Goal: Transaction & Acquisition: Purchase product/service

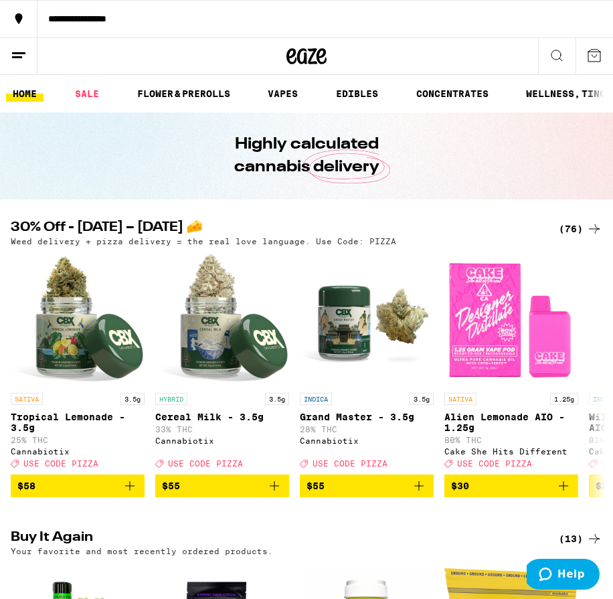
click at [142, 19] on div "**********" at bounding box center [324, 18] width 575 height 9
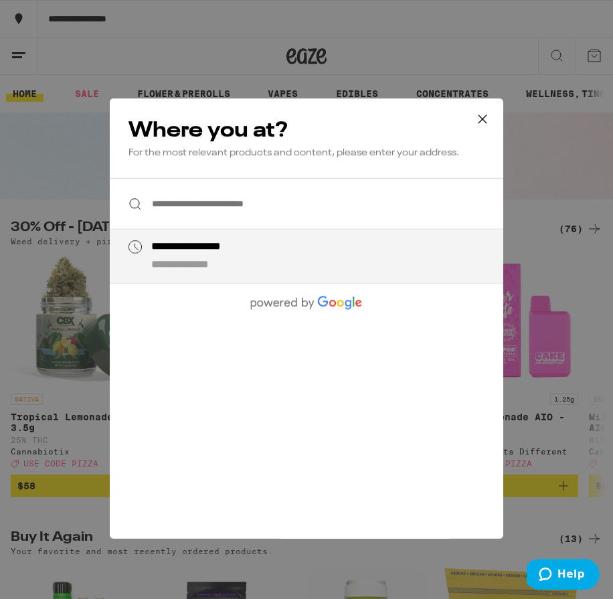
click at [227, 253] on div "**********" at bounding box center [210, 247] width 118 height 14
type input "**********"
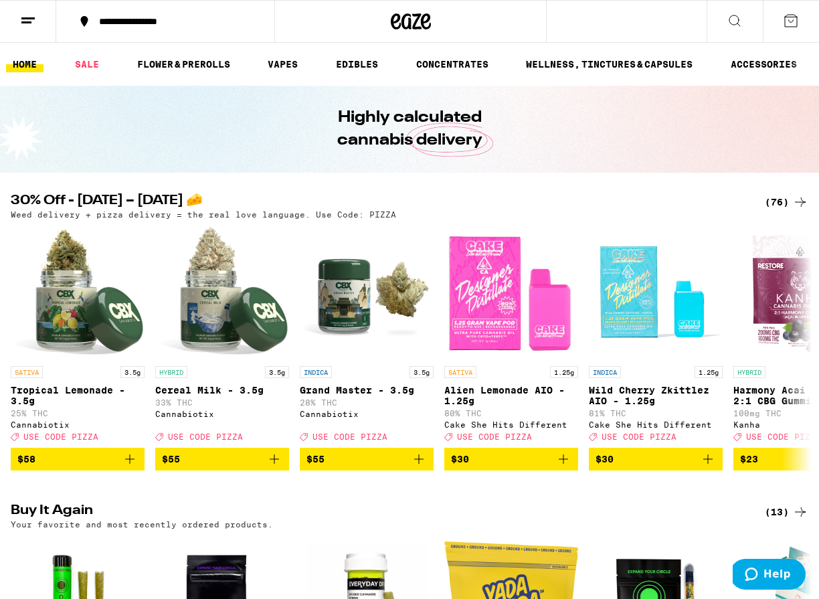
click at [612, 16] on icon at bounding box center [790, 21] width 16 height 16
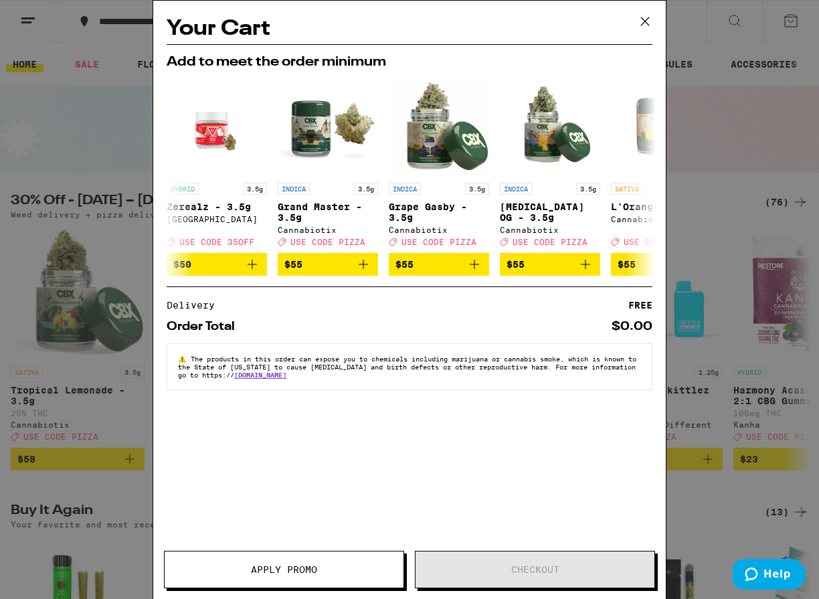
click at [612, 15] on icon at bounding box center [645, 21] width 20 height 20
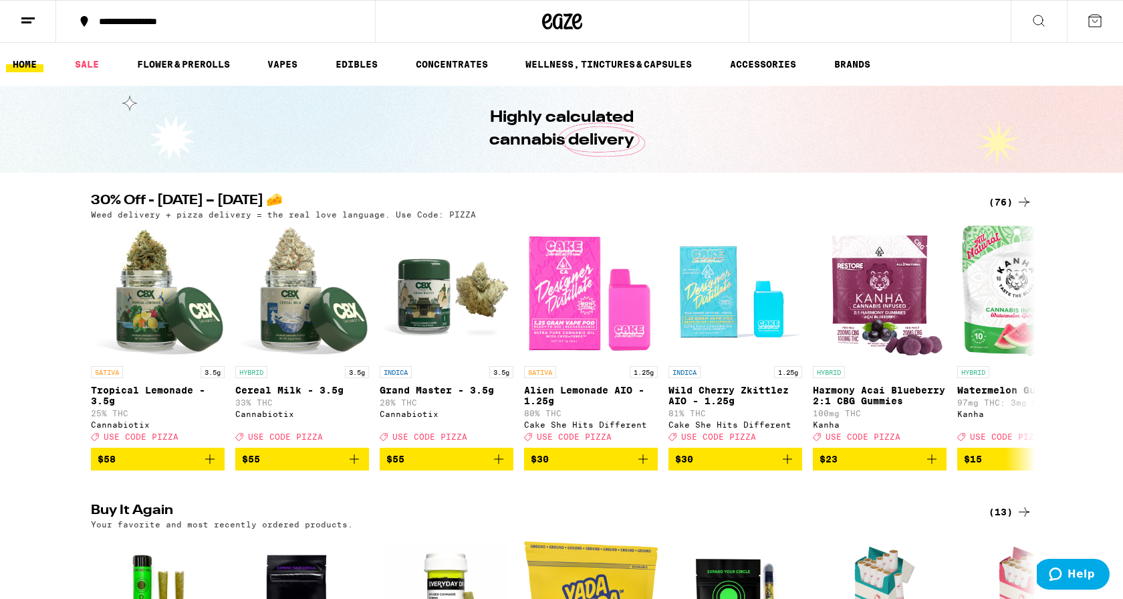
click at [24, 26] on icon at bounding box center [28, 21] width 16 height 16
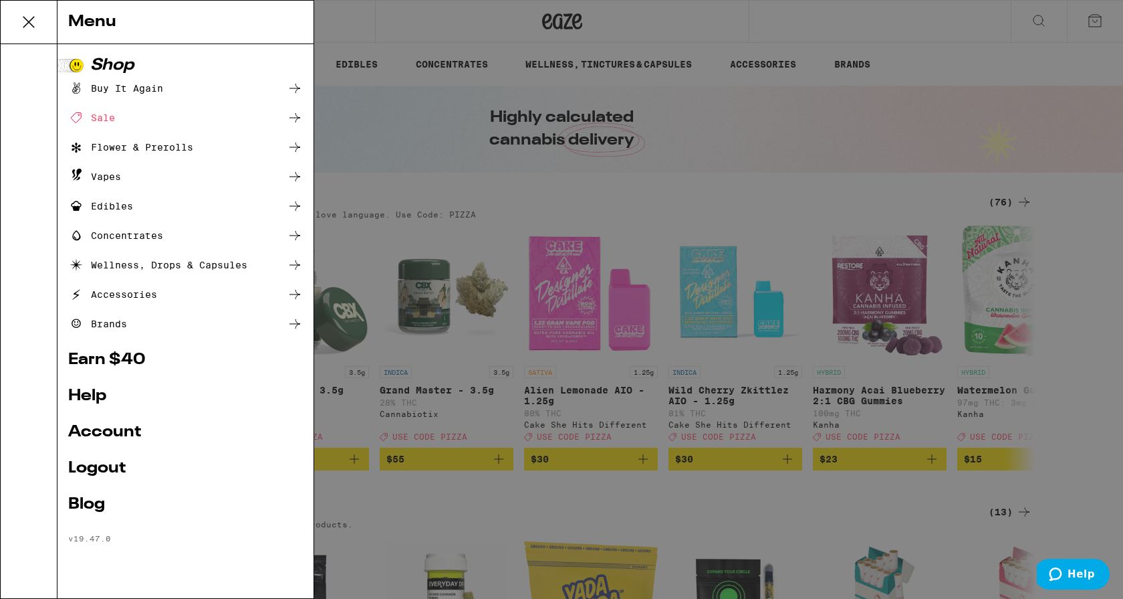
click at [27, 16] on icon at bounding box center [28, 22] width 27 height 27
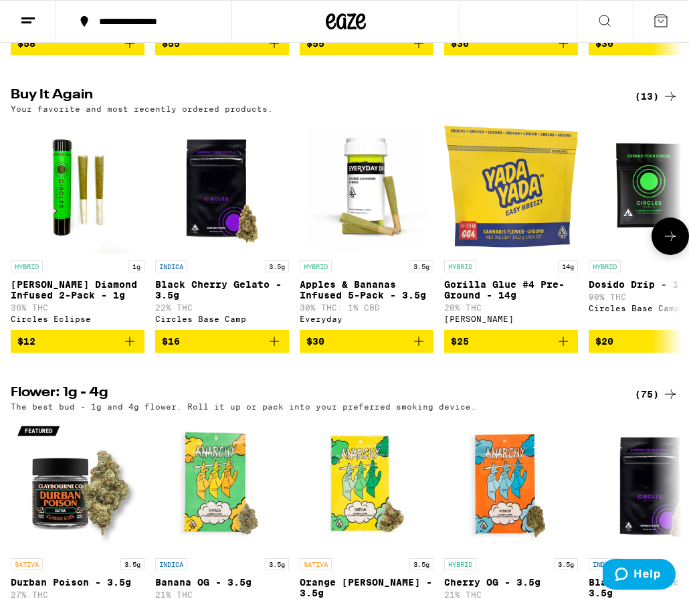
scroll to position [0, 1]
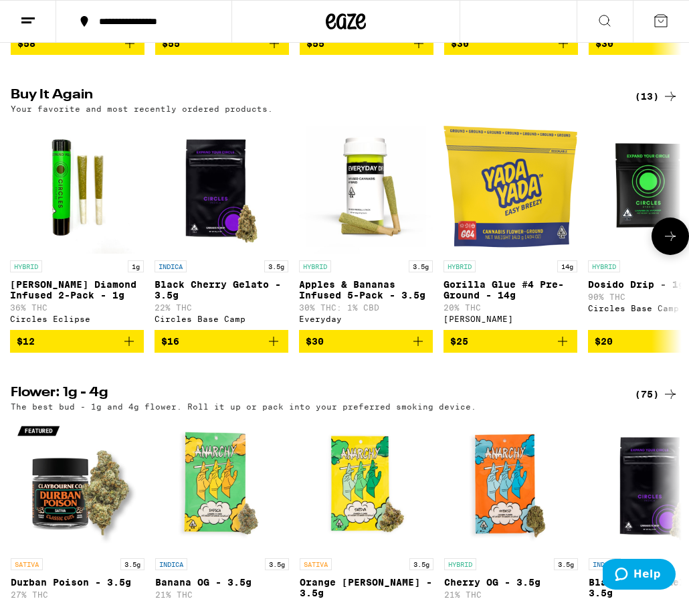
click at [112, 349] on span "$12" at bounding box center [77, 341] width 120 height 16
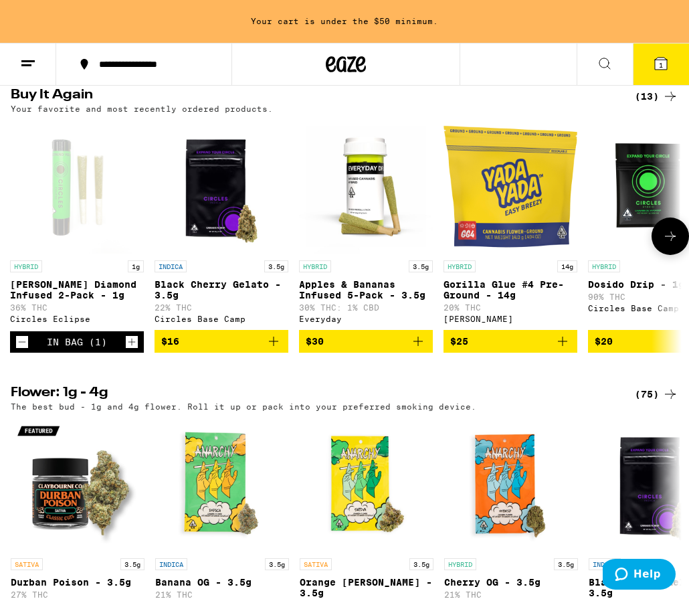
click at [267, 349] on icon "Add to bag" at bounding box center [273, 341] width 16 height 16
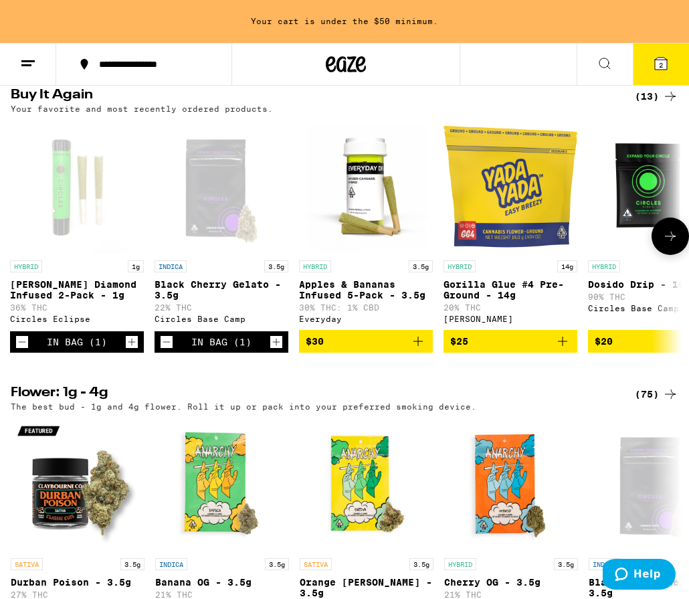
click at [550, 349] on span "$25" at bounding box center [510, 341] width 120 height 16
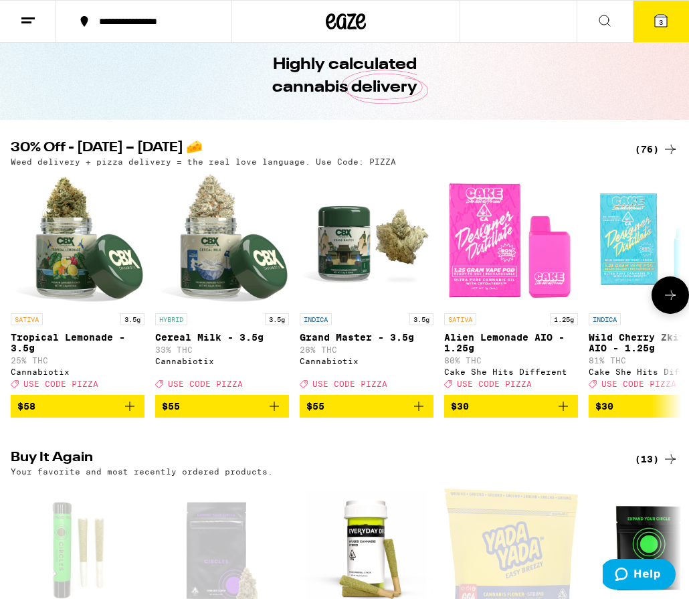
scroll to position [54, 0]
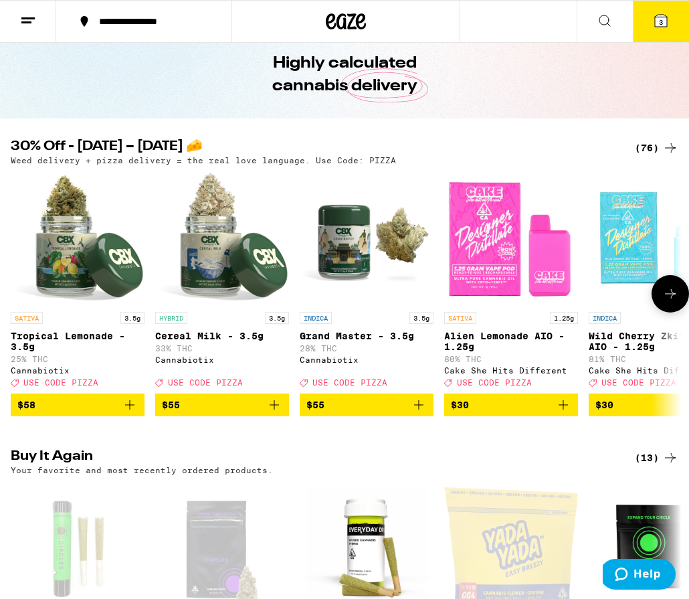
click at [612, 302] on icon at bounding box center [670, 294] width 16 height 16
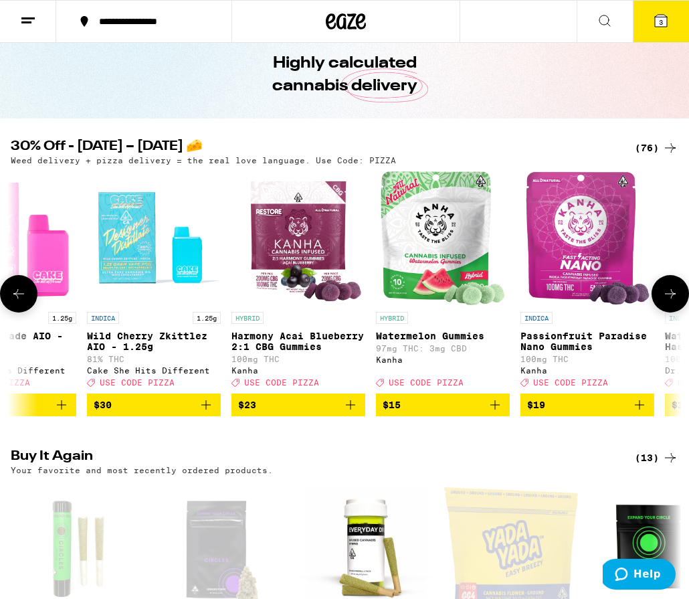
scroll to position [0, 522]
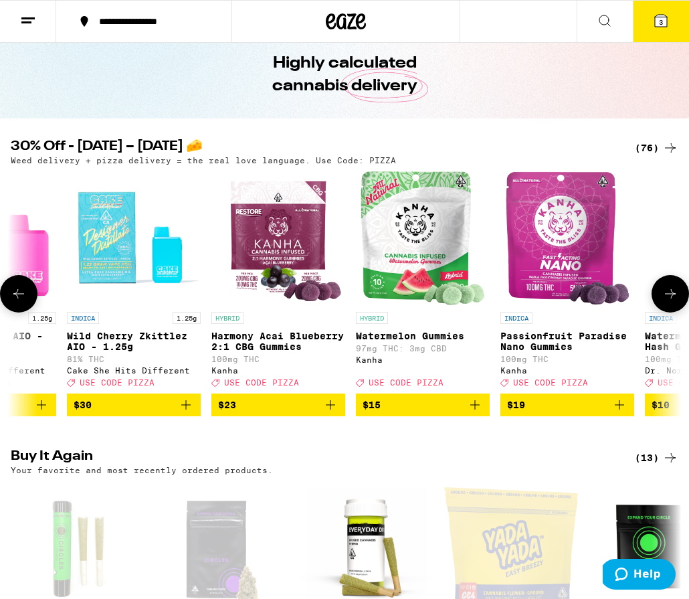
click at [612, 302] on icon at bounding box center [670, 294] width 16 height 16
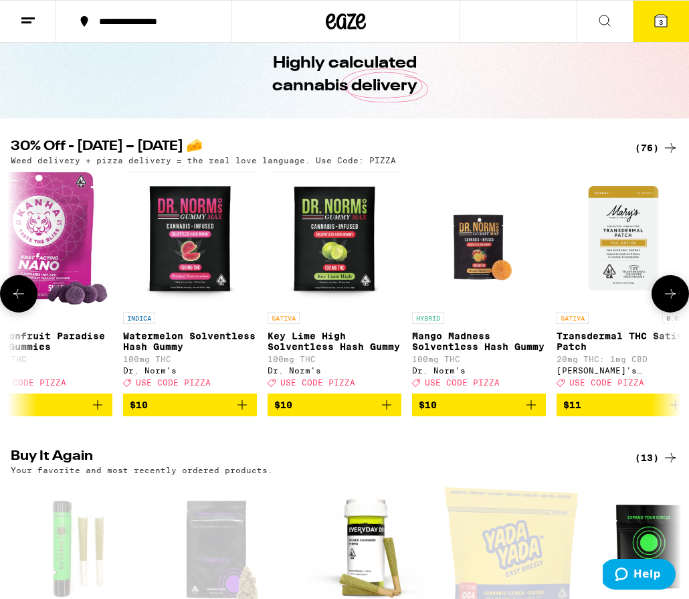
click at [612, 302] on icon at bounding box center [670, 294] width 16 height 16
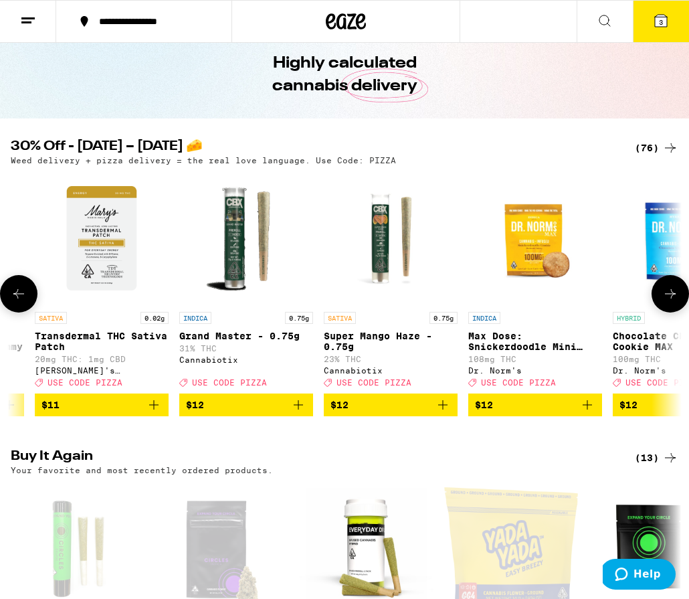
click at [612, 302] on icon at bounding box center [670, 294] width 16 height 16
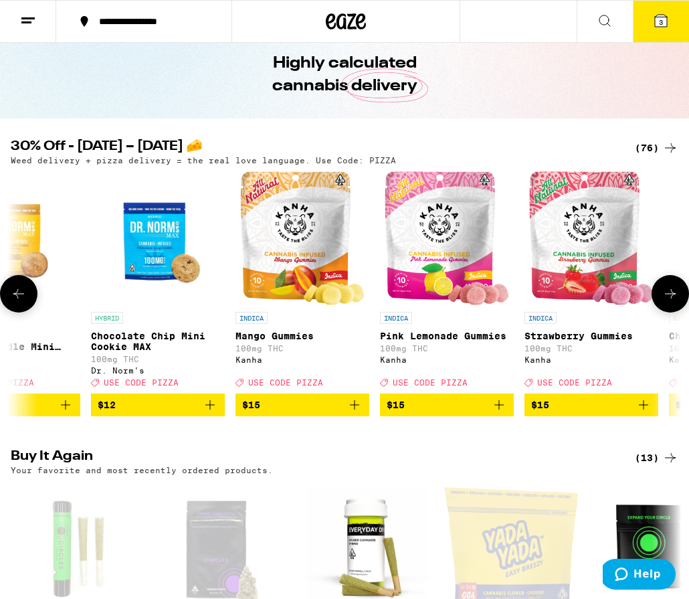
click at [612, 302] on icon at bounding box center [670, 294] width 16 height 16
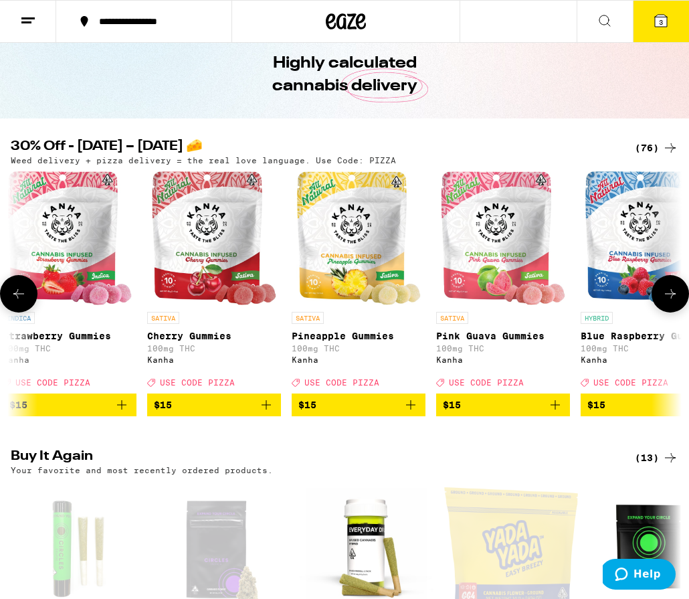
click at [612, 302] on icon at bounding box center [670, 294] width 16 height 16
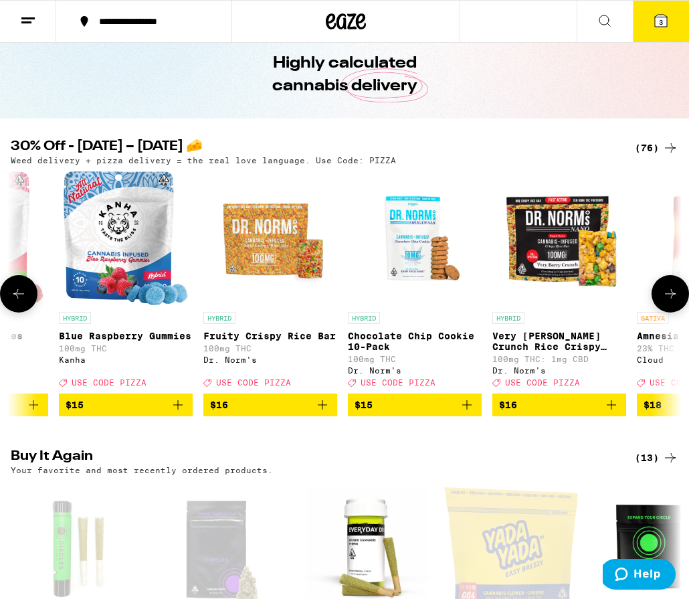
click at [612, 302] on icon at bounding box center [670, 294] width 16 height 16
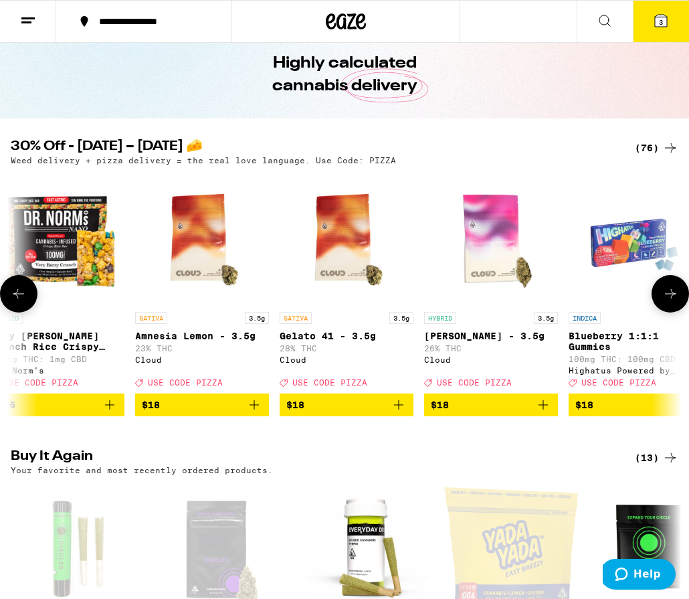
click at [612, 302] on icon at bounding box center [670, 294] width 16 height 16
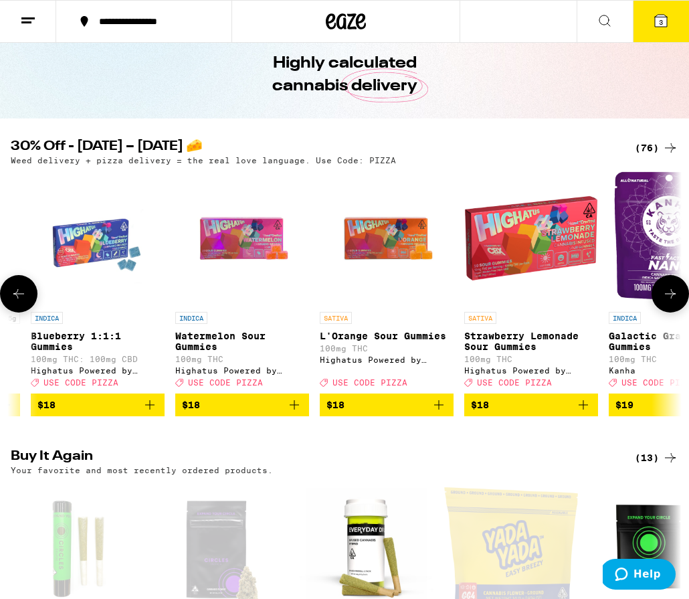
click at [19, 300] on icon at bounding box center [19, 294] width 16 height 16
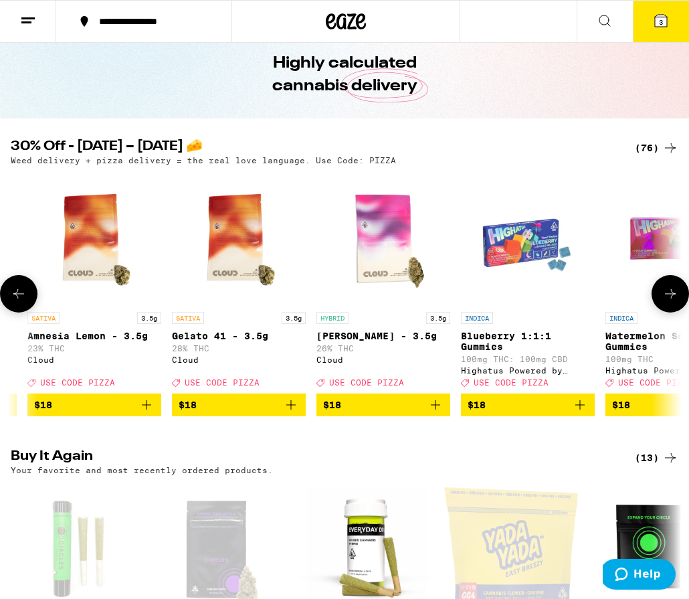
scroll to position [0, 3647]
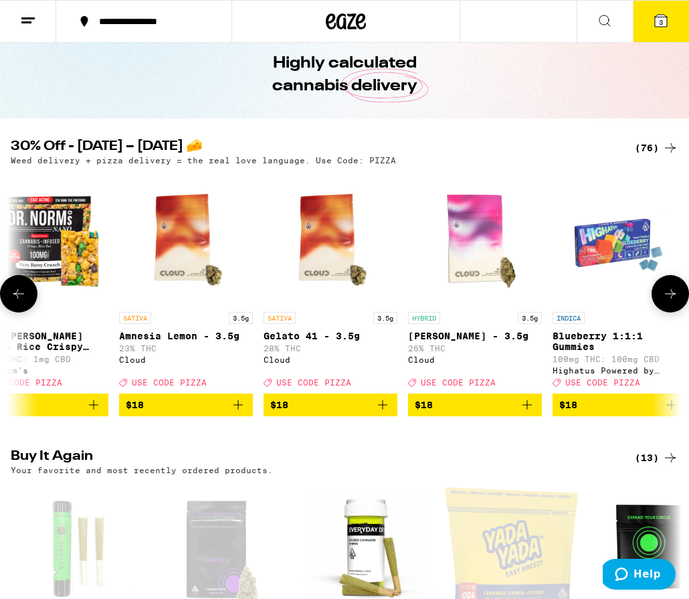
click at [483, 413] on span "$18" at bounding box center [475, 405] width 120 height 16
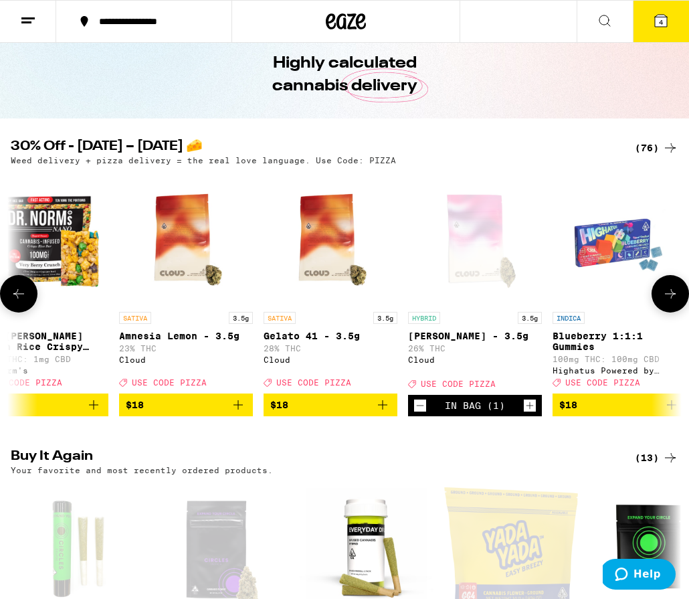
click at [612, 302] on icon at bounding box center [670, 294] width 16 height 16
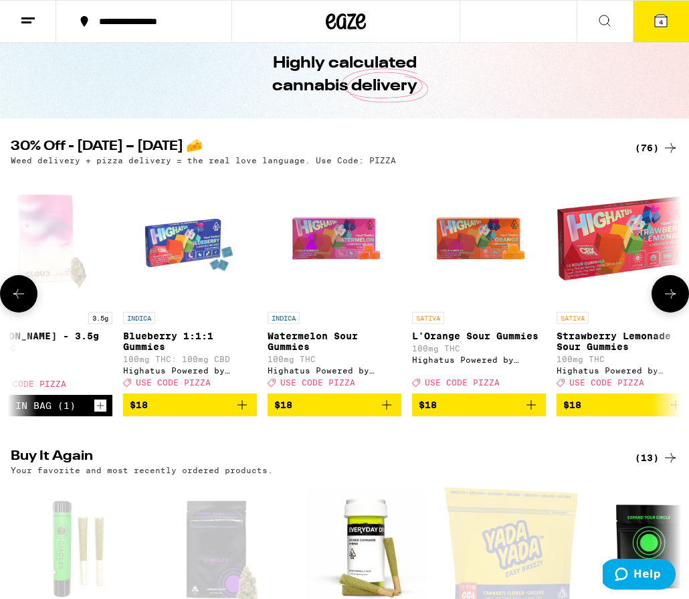
scroll to position [0, 4169]
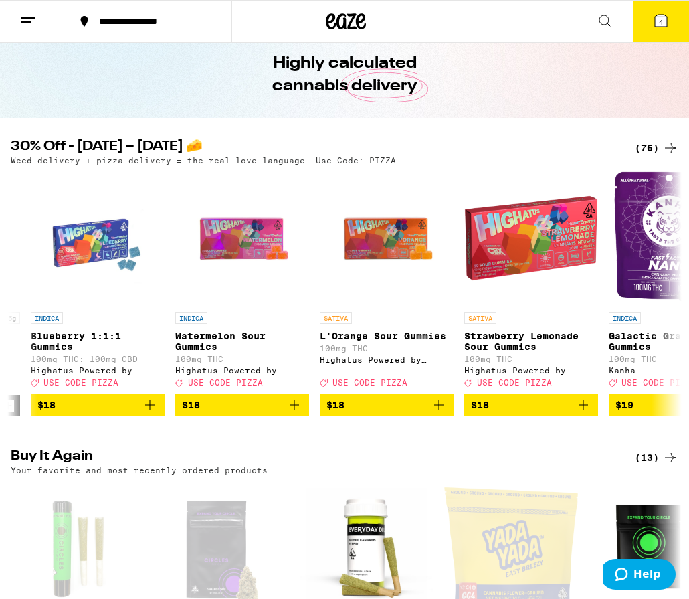
click at [612, 25] on span "4" at bounding box center [661, 22] width 4 height 8
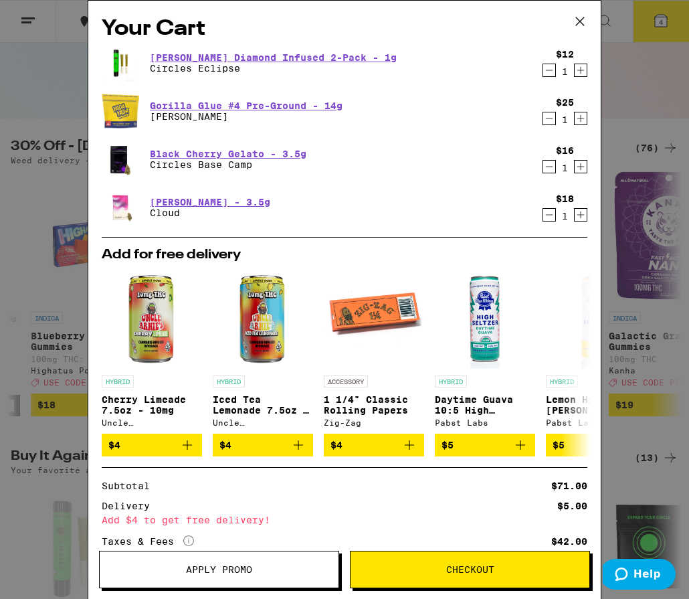
scroll to position [1, 0]
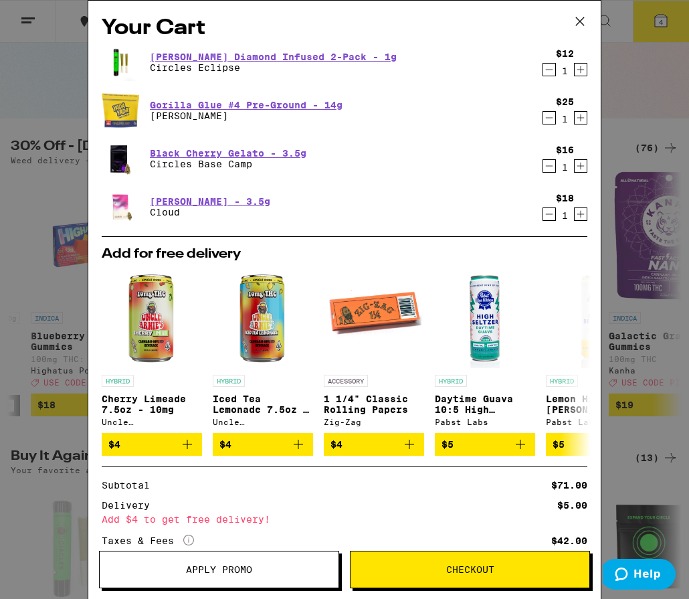
click at [582, 75] on icon "Increment" at bounding box center [580, 70] width 12 height 16
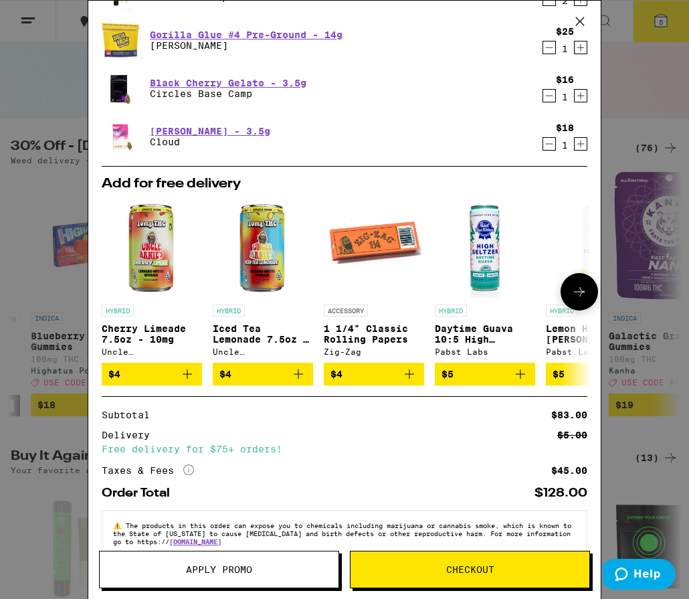
scroll to position [101, 0]
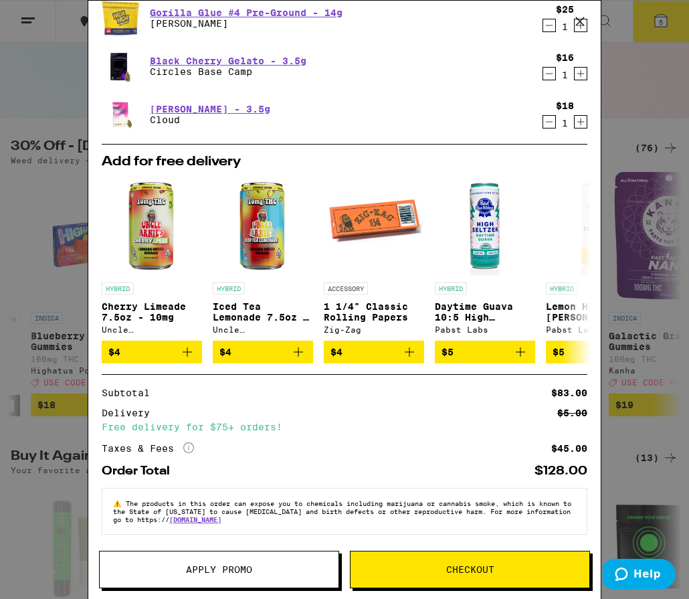
click at [451, 564] on span "Checkout" at bounding box center [470, 568] width 48 height 9
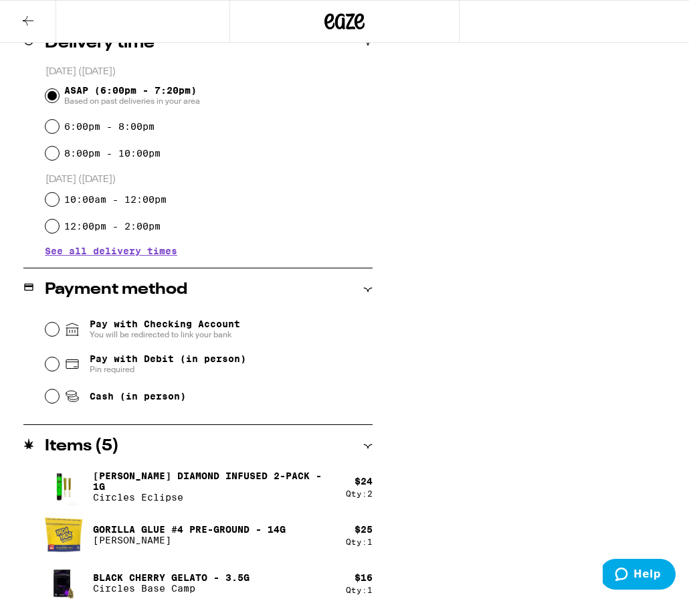
scroll to position [414, 0]
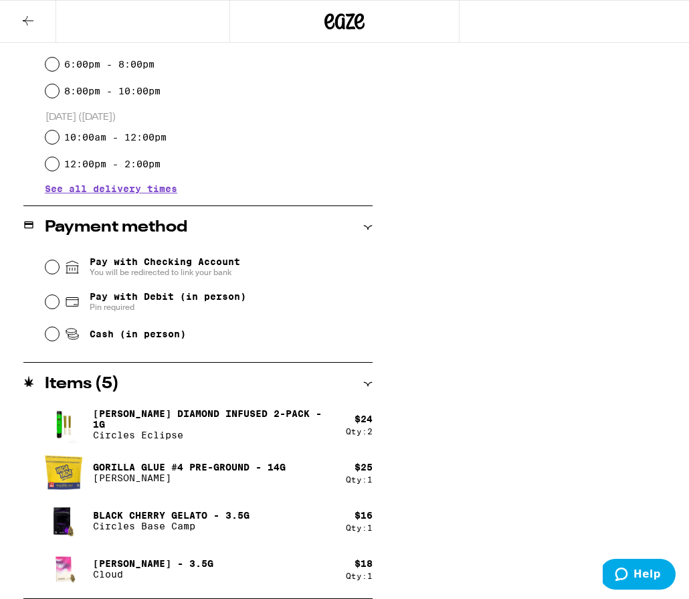
click at [45, 338] on div "Cash (in person)" at bounding box center [208, 333] width 327 height 29
click at [55, 338] on input "Cash (in person)" at bounding box center [51, 333] width 13 height 13
radio input "true"
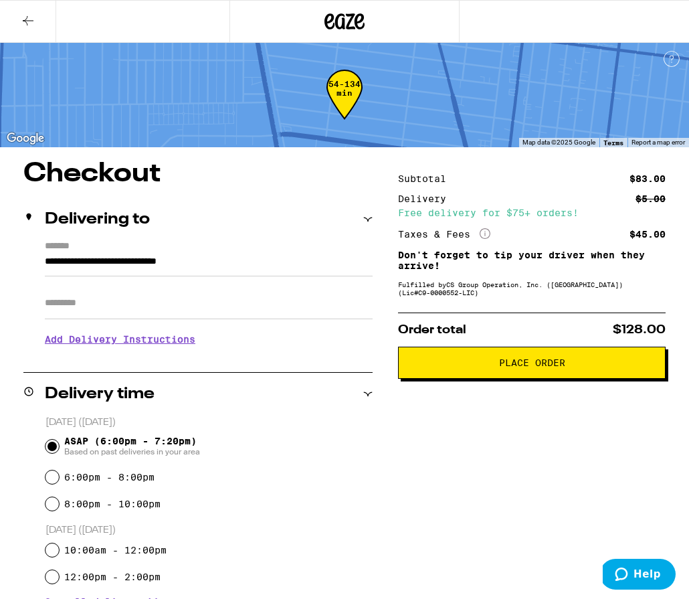
scroll to position [0, 0]
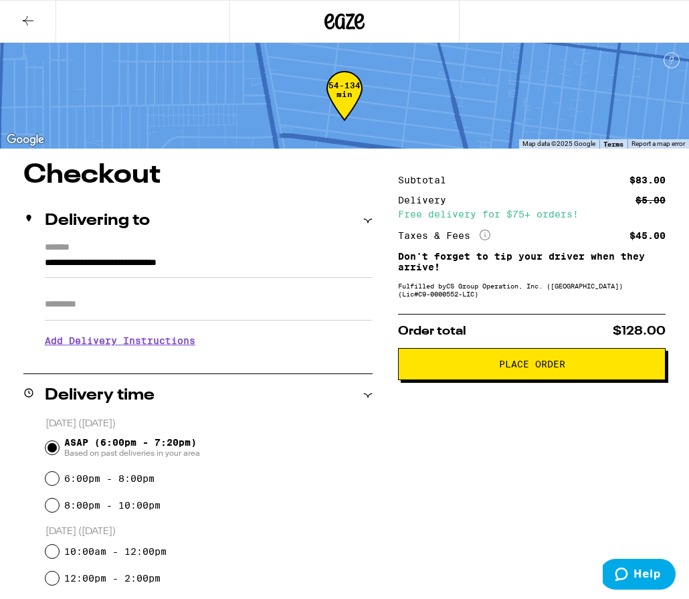
click at [23, 13] on icon at bounding box center [28, 21] width 16 height 16
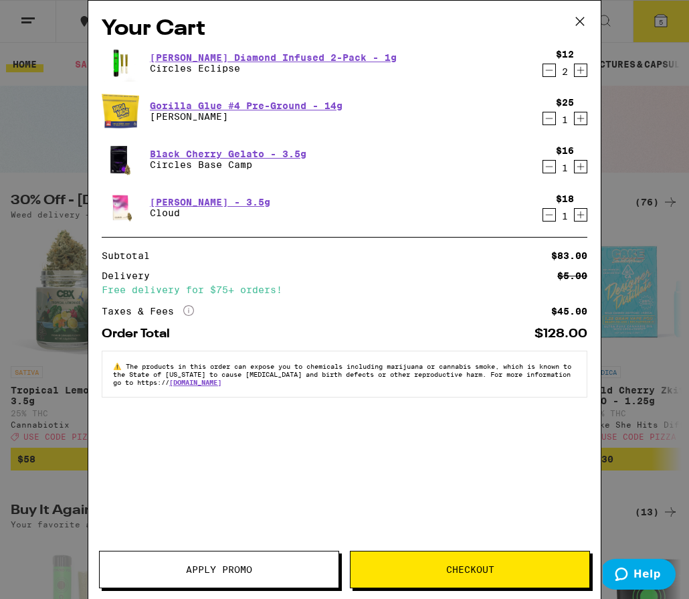
click at [194, 579] on button "Apply Promo" at bounding box center [219, 568] width 240 height 37
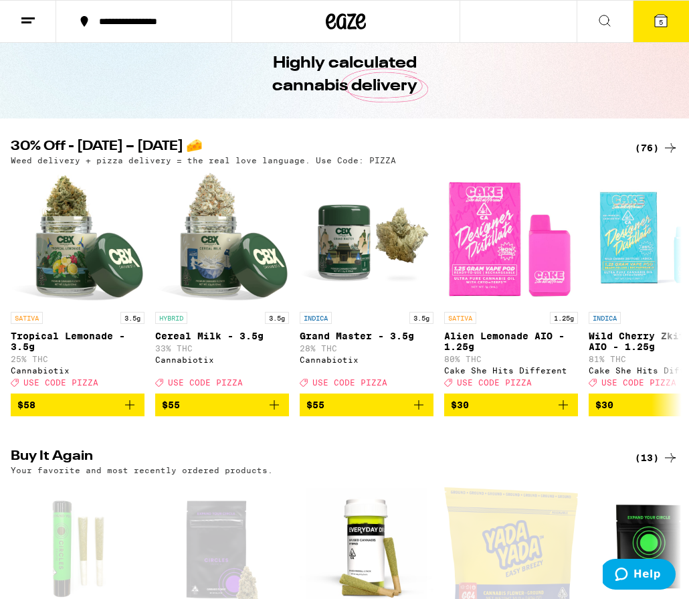
click at [612, 28] on button "5" at bounding box center [661, 21] width 56 height 41
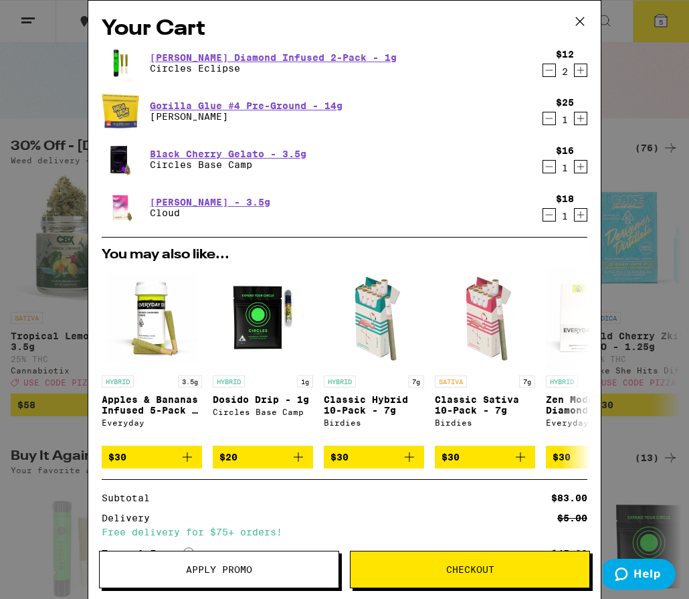
click at [191, 568] on span "Apply Promo" at bounding box center [219, 568] width 66 height 9
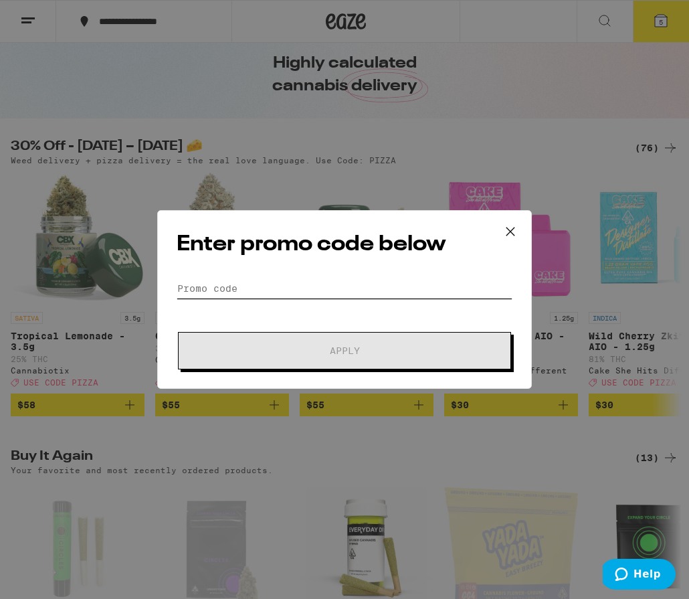
click at [210, 290] on input "Promo Code" at bounding box center [345, 288] width 336 height 20
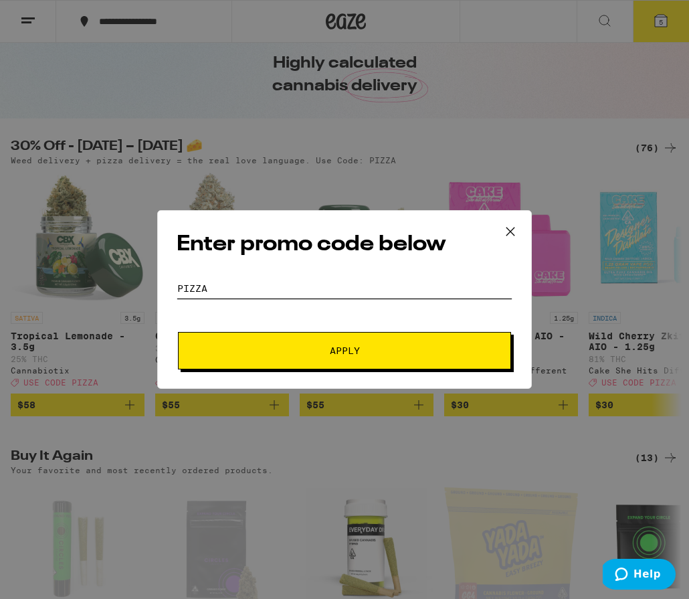
type input "pizza"
click at [348, 342] on button "Apply" at bounding box center [344, 350] width 333 height 37
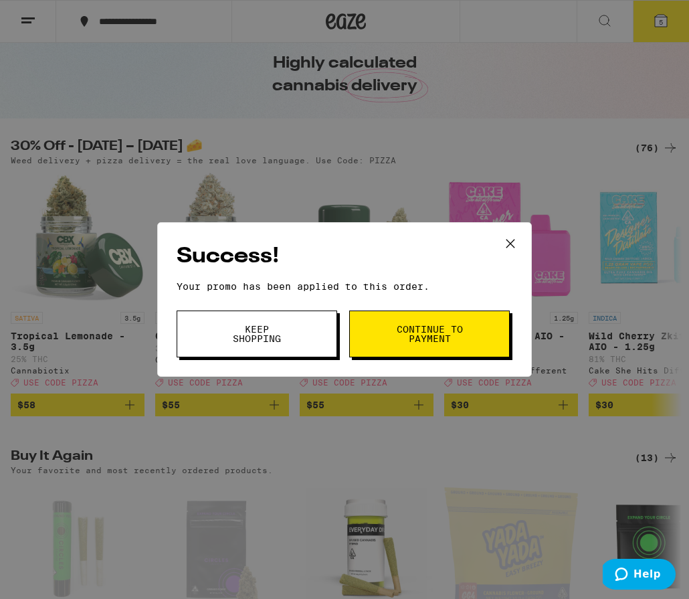
click at [398, 336] on span "Continue to payment" at bounding box center [429, 333] width 68 height 19
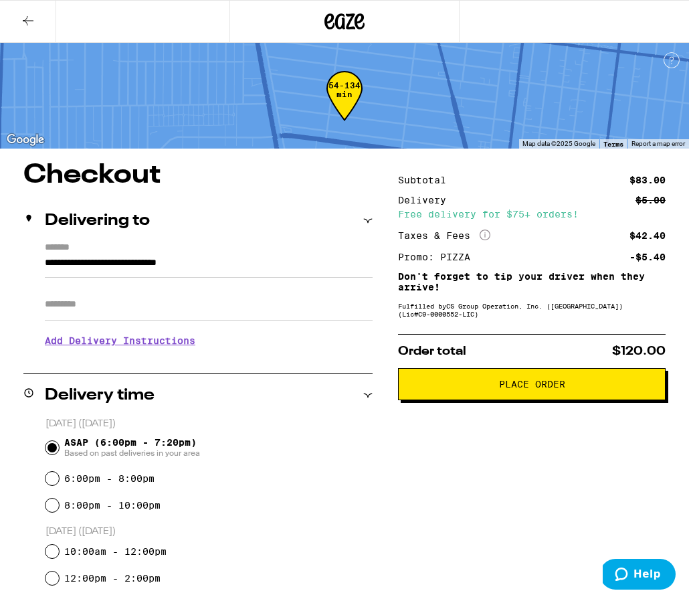
click at [473, 389] on span "Place Order" at bounding box center [531, 383] width 245 height 9
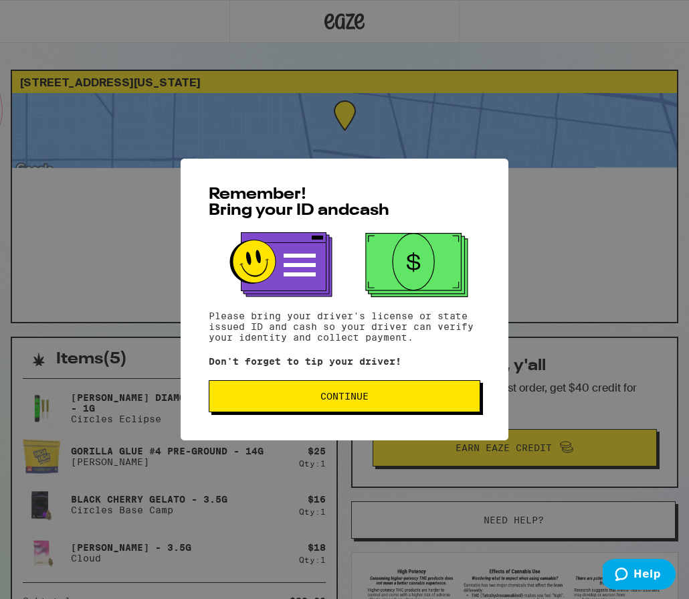
click at [451, 401] on span "Continue" at bounding box center [344, 395] width 249 height 9
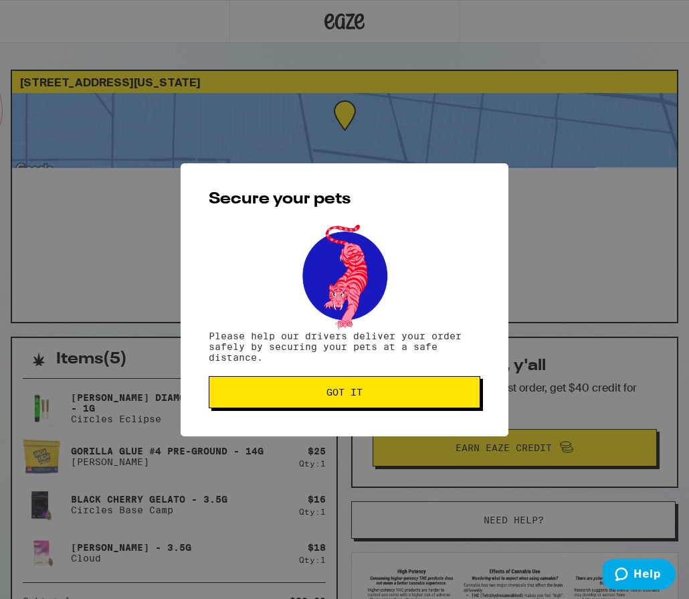
click at [451, 402] on button "Got it" at bounding box center [344, 392] width 271 height 32
